Goal: Task Accomplishment & Management: Manage account settings

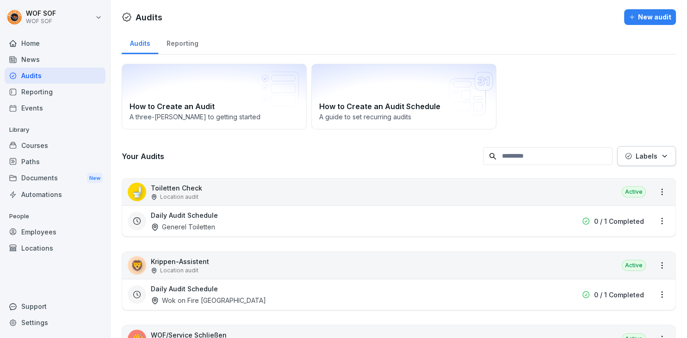
click at [64, 150] on div "Courses" at bounding box center [55, 145] width 101 height 16
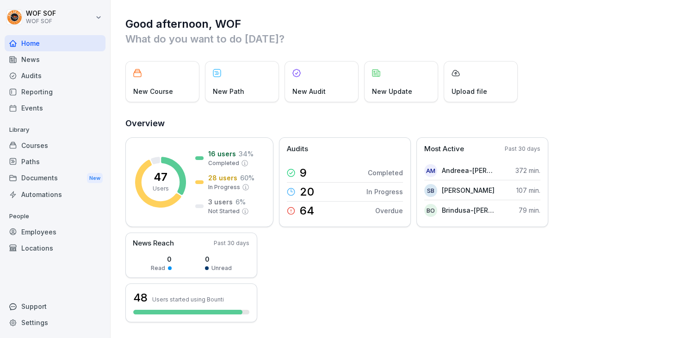
click at [77, 150] on div "Courses" at bounding box center [55, 145] width 101 height 16
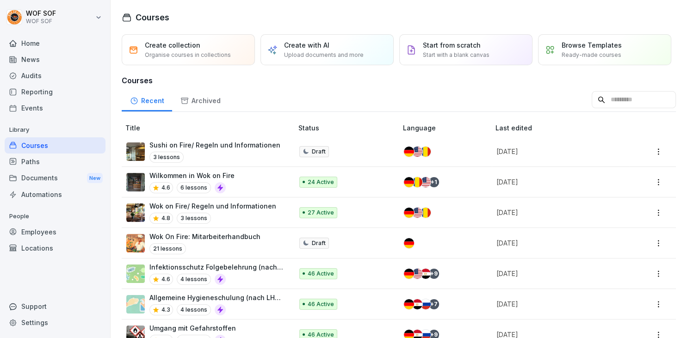
click at [260, 214] on div "4.8 3 lessons" at bounding box center [212, 218] width 127 height 11
click at [253, 212] on div "Wok on Fire/ Regeln und Informationen 4.8 3 lessons" at bounding box center [212, 212] width 127 height 23
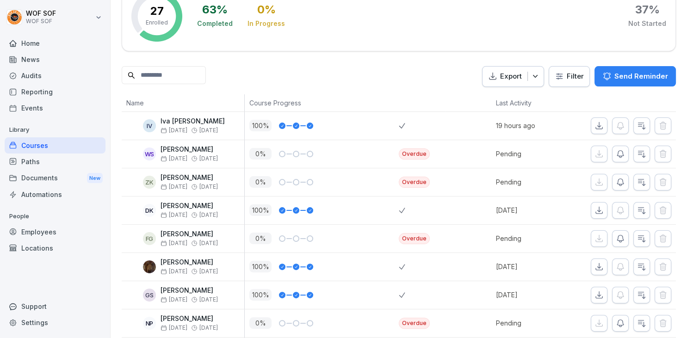
scroll to position [149, 0]
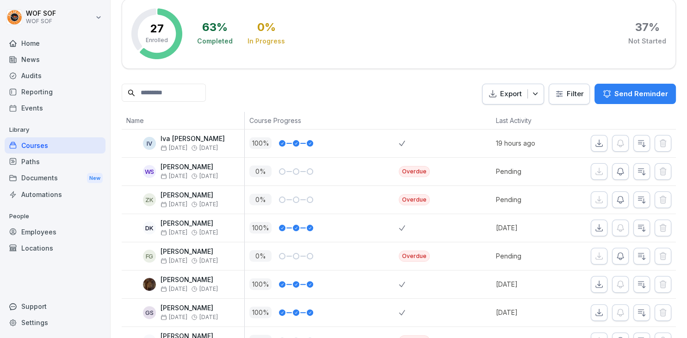
click at [621, 92] on p "Send Reminder" at bounding box center [642, 94] width 54 height 10
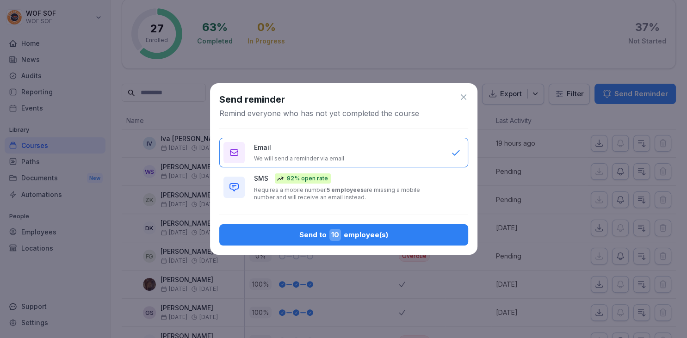
click at [384, 228] on button "Send to 10 employee(s)" at bounding box center [343, 234] width 249 height 21
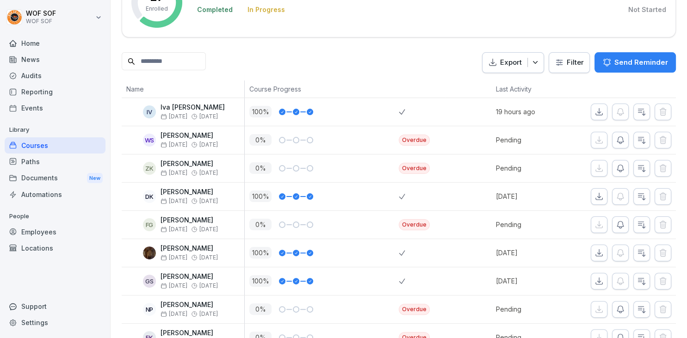
scroll to position [196, 0]
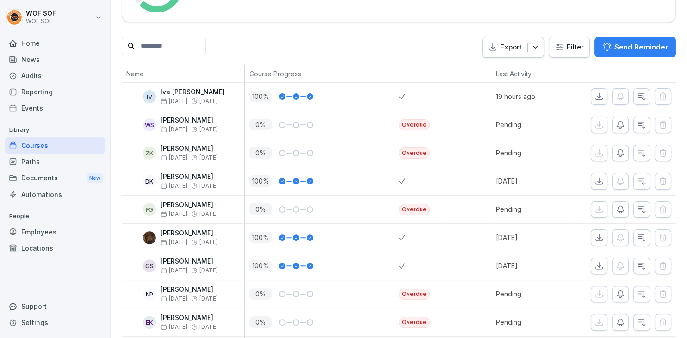
click at [50, 163] on div "Paths" at bounding box center [55, 162] width 101 height 16
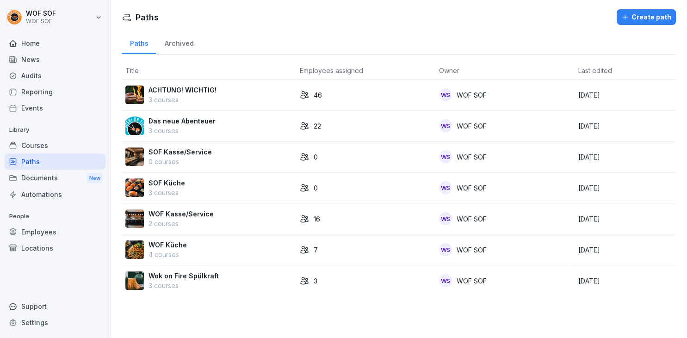
click at [199, 226] on p "2 courses" at bounding box center [181, 224] width 65 height 10
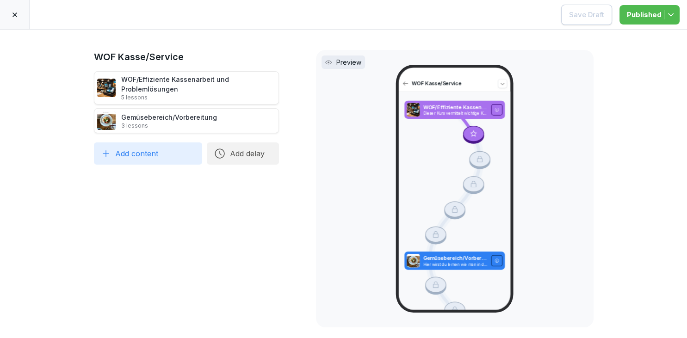
click at [13, 18] on icon at bounding box center [14, 14] width 7 height 7
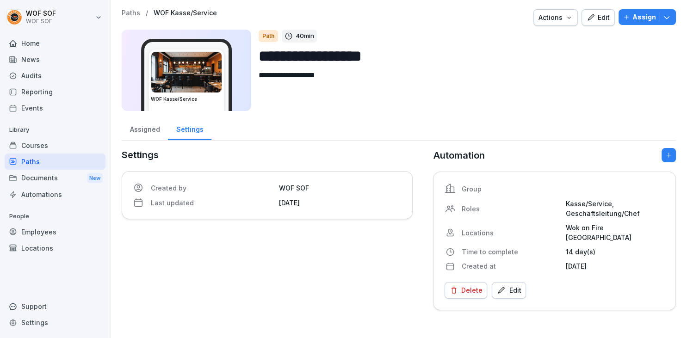
click at [606, 26] on div "**********" at bounding box center [399, 62] width 554 height 107
click at [600, 19] on div "Edit" at bounding box center [598, 17] width 23 height 10
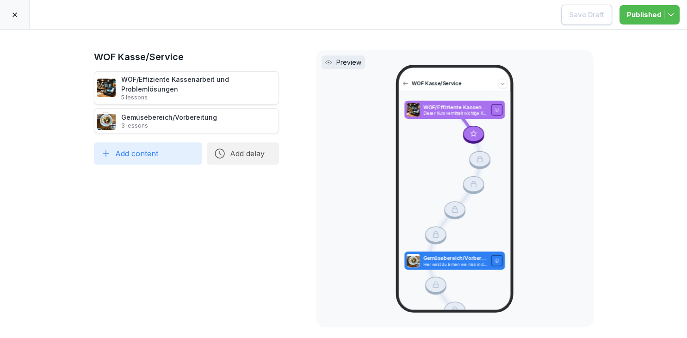
click at [174, 158] on button "Add content" at bounding box center [148, 154] width 108 height 22
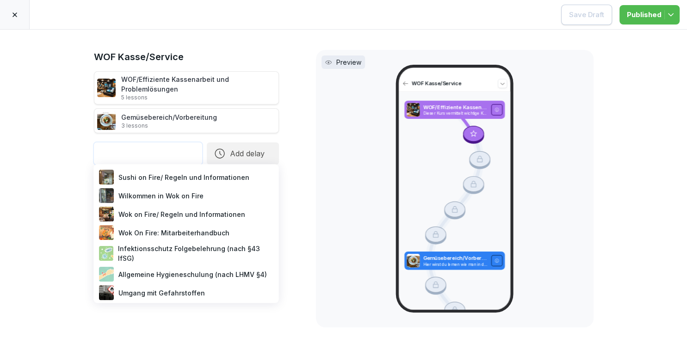
click at [174, 196] on div "Wilkommen in Wok on Fire" at bounding box center [186, 196] width 178 height 19
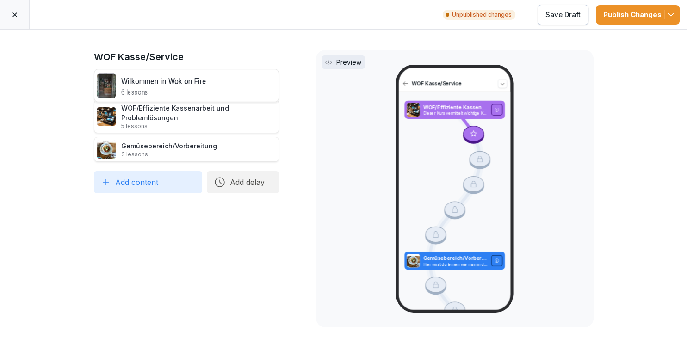
drag, startPoint x: 131, startPoint y: 129, endPoint x: 131, endPoint y: 87, distance: 42.1
click at [131, 87] on div "Wilkommen in Wok on Fire 6 lessons" at bounding box center [163, 85] width 85 height 23
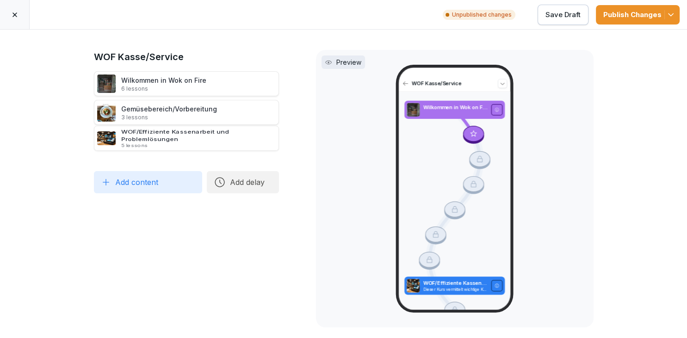
drag, startPoint x: 160, startPoint y: 123, endPoint x: 159, endPoint y: 149, distance: 25.9
click at [159, 149] on div "Wilkommen in Wok on Fire 6 lessons WOF/Effiziente Kassenarbeit und Problemlösun…" at bounding box center [186, 116] width 185 height 91
click at [156, 182] on button "Add content" at bounding box center [148, 182] width 108 height 22
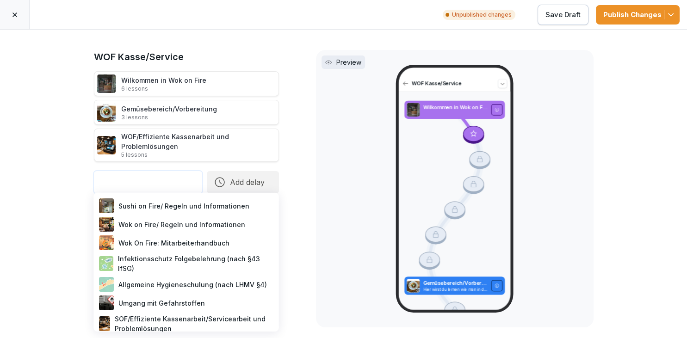
click at [68, 198] on div "WOF Kasse/Service Wilkommen in Wok on Fire 6 lessons Gemüsebereich/Vorbereitung…" at bounding box center [343, 184] width 687 height 309
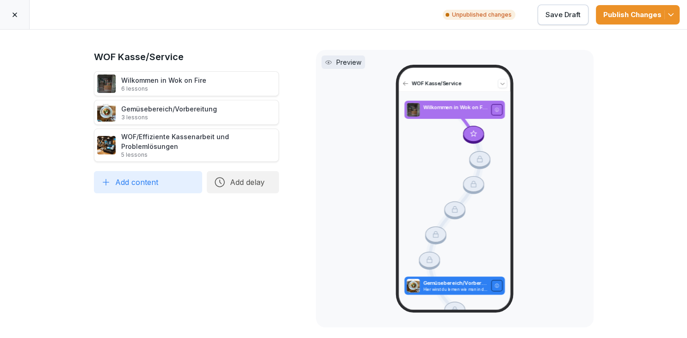
click at [569, 14] on div "Save Draft" at bounding box center [563, 15] width 35 height 10
click at [22, 12] on div at bounding box center [15, 14] width 30 height 29
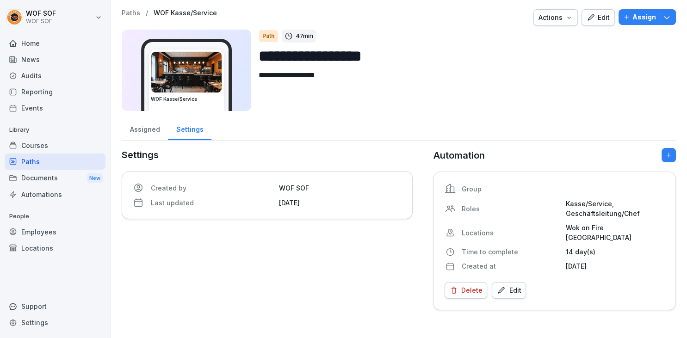
click at [79, 158] on div "Paths" at bounding box center [55, 162] width 101 height 16
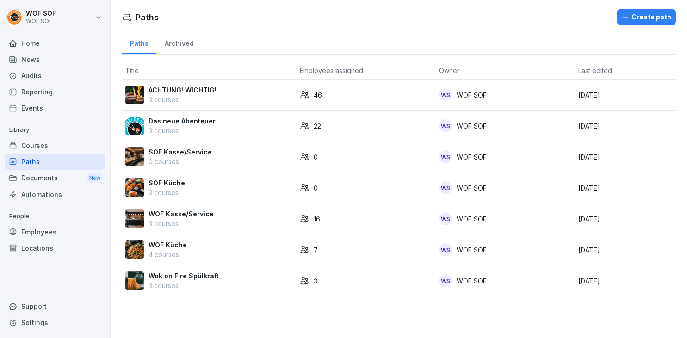
click at [404, 221] on div "16" at bounding box center [366, 219] width 132 height 10
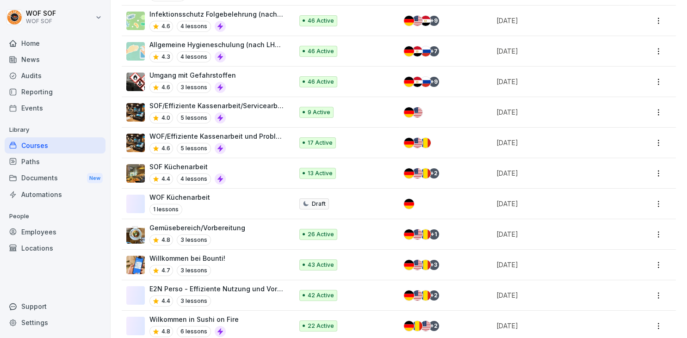
scroll to position [292, 0]
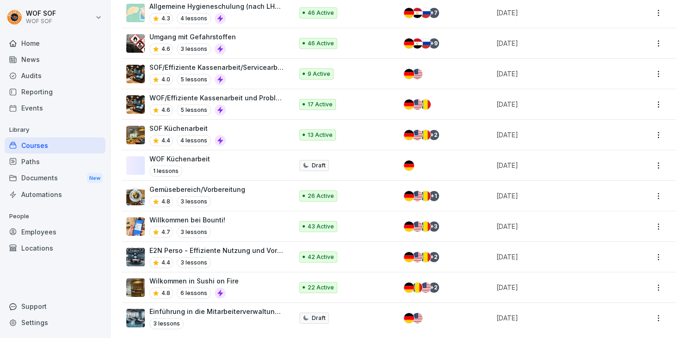
click at [44, 162] on div "Paths" at bounding box center [55, 162] width 101 height 16
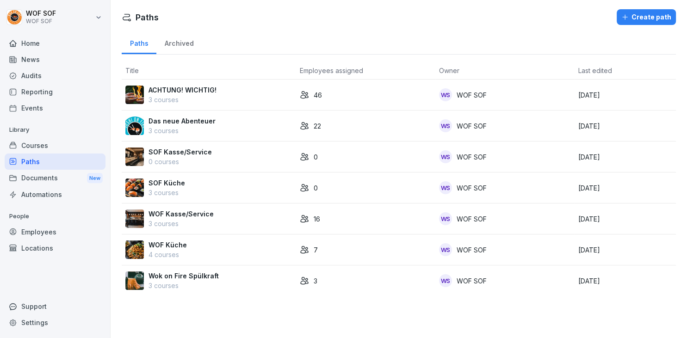
click at [210, 218] on p "WOF Kasse/Service" at bounding box center [181, 214] width 65 height 10
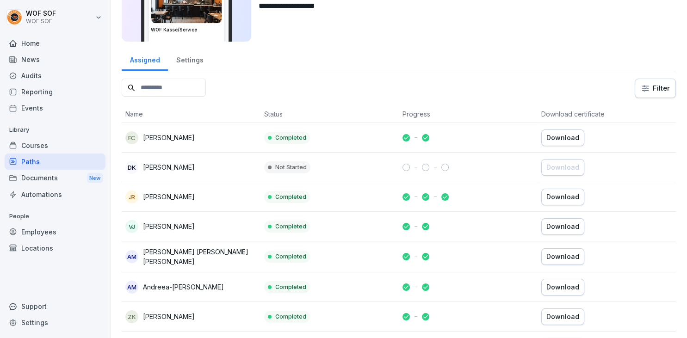
scroll to position [69, 0]
click at [386, 168] on td "Not Started" at bounding box center [330, 168] width 139 height 30
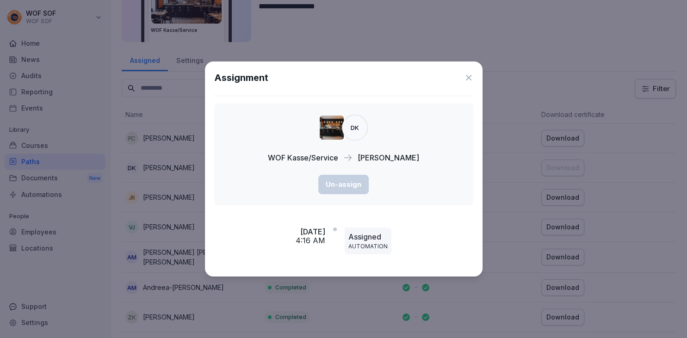
click at [467, 80] on icon at bounding box center [469, 78] width 6 height 6
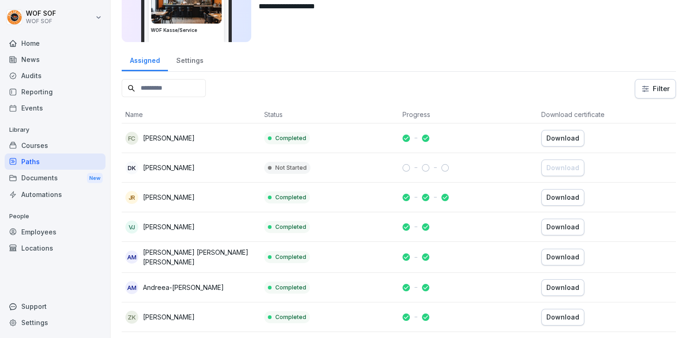
scroll to position [0, 0]
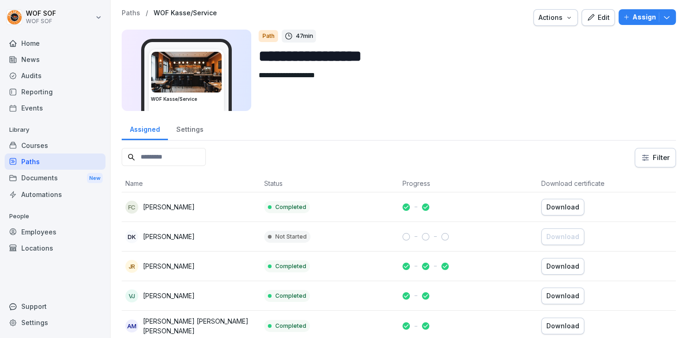
click at [608, 21] on div "Edit" at bounding box center [598, 17] width 23 height 10
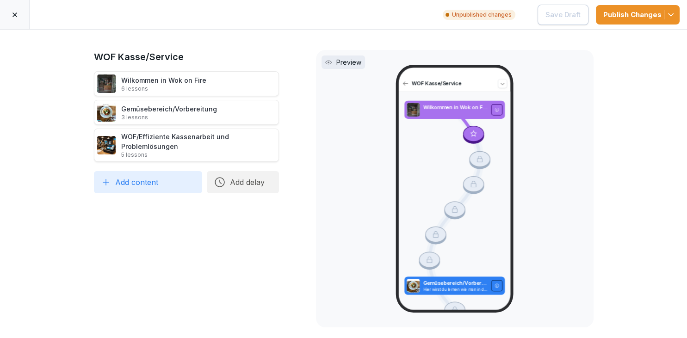
click at [605, 18] on div "Publish Changes" at bounding box center [638, 15] width 69 height 10
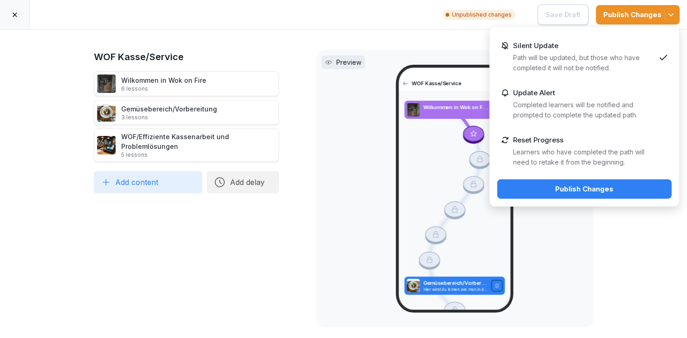
click at [604, 192] on div "Publish Changes" at bounding box center [585, 189] width 160 height 10
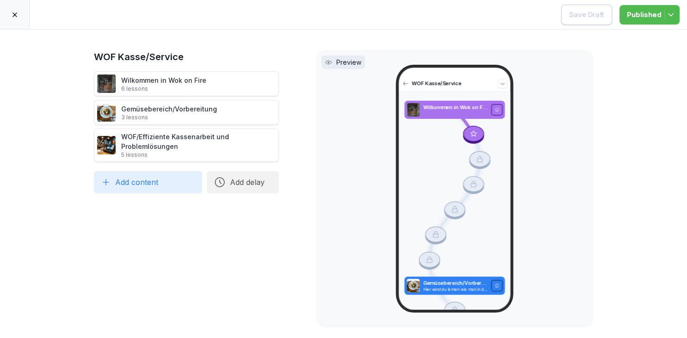
click at [25, 13] on div at bounding box center [15, 14] width 30 height 29
